Goal: Task Accomplishment & Management: Use online tool/utility

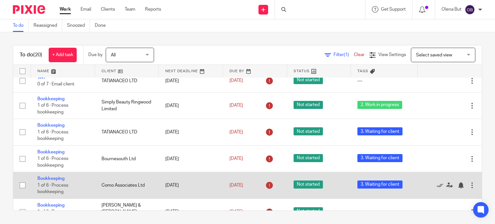
scroll to position [129, 0]
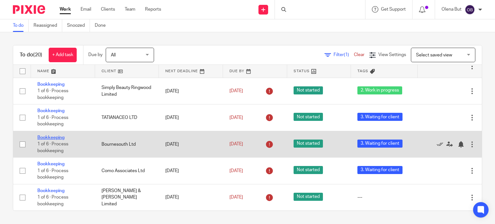
click at [53, 137] on link "Bookkeeping" at bounding box center [50, 137] width 27 height 5
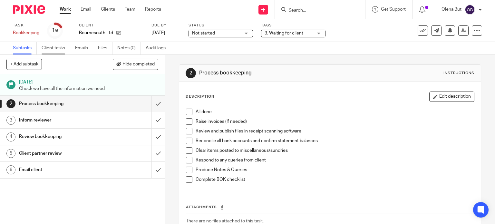
click at [51, 48] on link "Client tasks" at bounding box center [56, 48] width 29 height 13
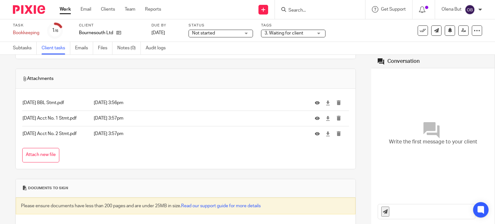
scroll to position [64, 0]
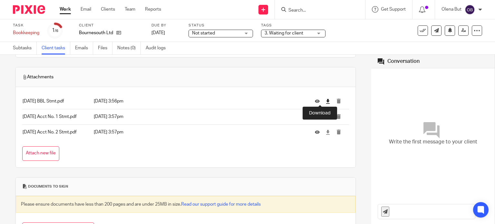
click at [325, 101] on icon at bounding box center [327, 101] width 5 height 5
click at [325, 116] on icon at bounding box center [327, 116] width 5 height 5
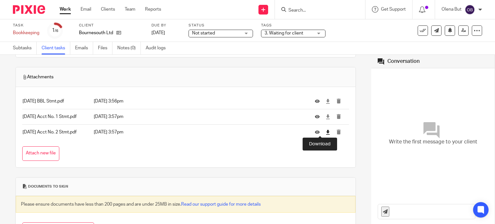
click at [325, 131] on icon at bounding box center [327, 132] width 5 height 5
click at [306, 8] on input "Search" at bounding box center [317, 11] width 58 height 6
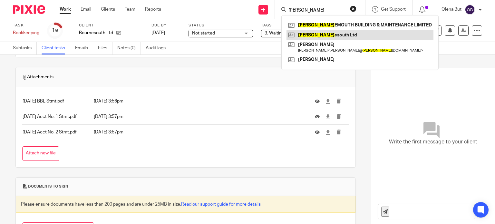
type input "bourn"
click at [303, 38] on link at bounding box center [359, 35] width 147 height 10
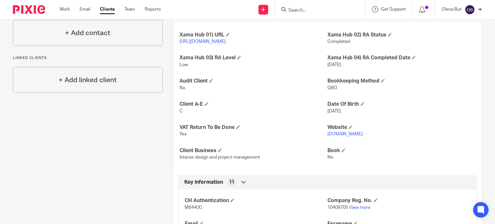
scroll to position [161, 0]
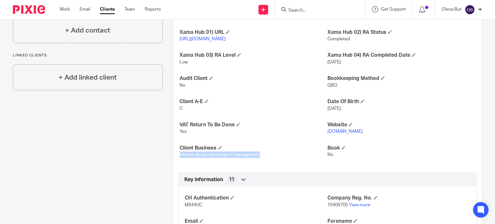
drag, startPoint x: 176, startPoint y: 161, endPoint x: 274, endPoint y: 165, distance: 97.4
click at [274, 165] on div "Xama Hub 01) URL [URL][DOMAIN_NAME] Xama Hub 02) RA Status Completed Xama Hub 0…" at bounding box center [327, 93] width 309 height 149
copy span "Interior design and project management"
